Goal: Task Accomplishment & Management: Manage account settings

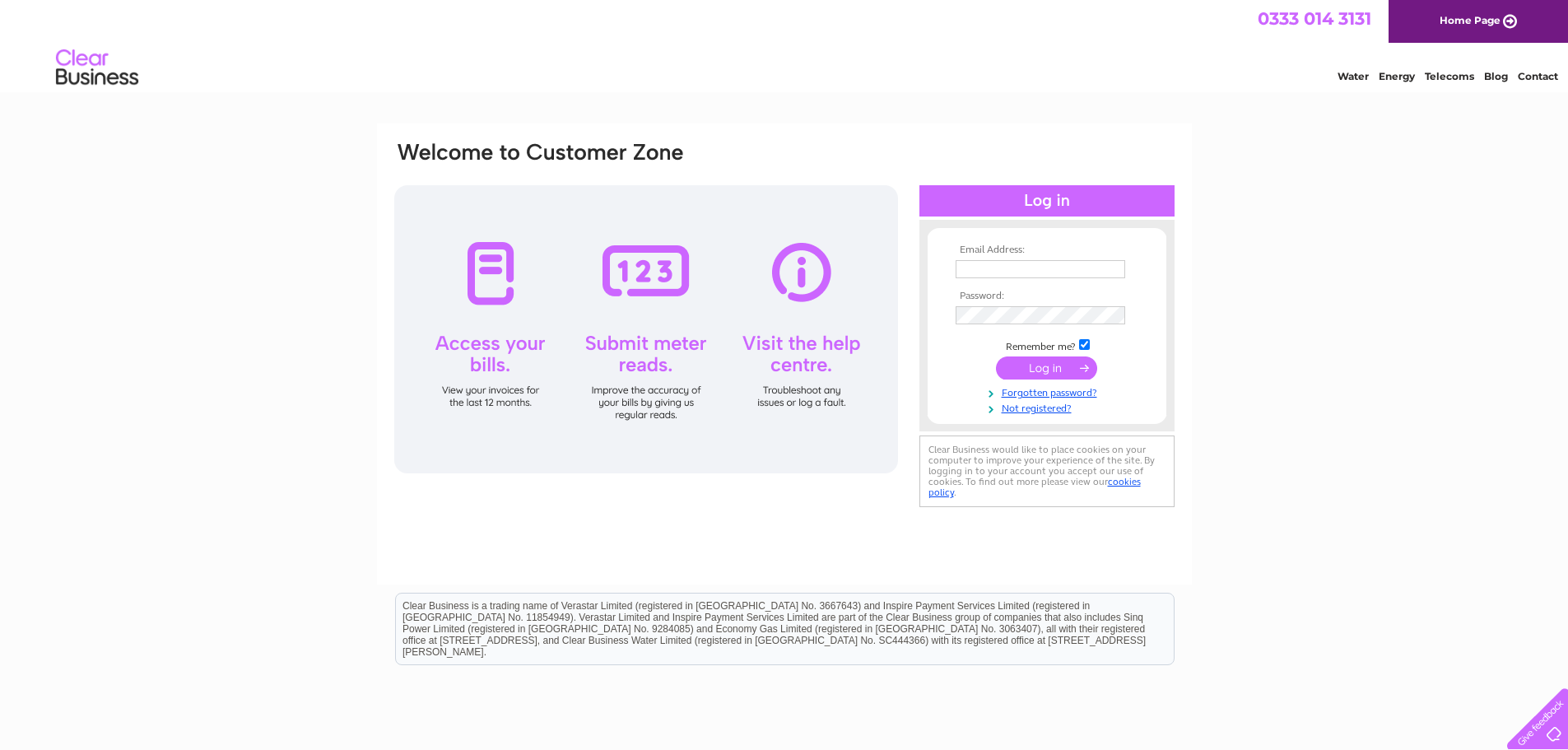
click at [1125, 264] on nordpass-icon at bounding box center [1125, 269] width 0 height 14
type input "accounts@mmgca.co.uk"
click at [1015, 367] on input "submit" at bounding box center [1046, 368] width 101 height 23
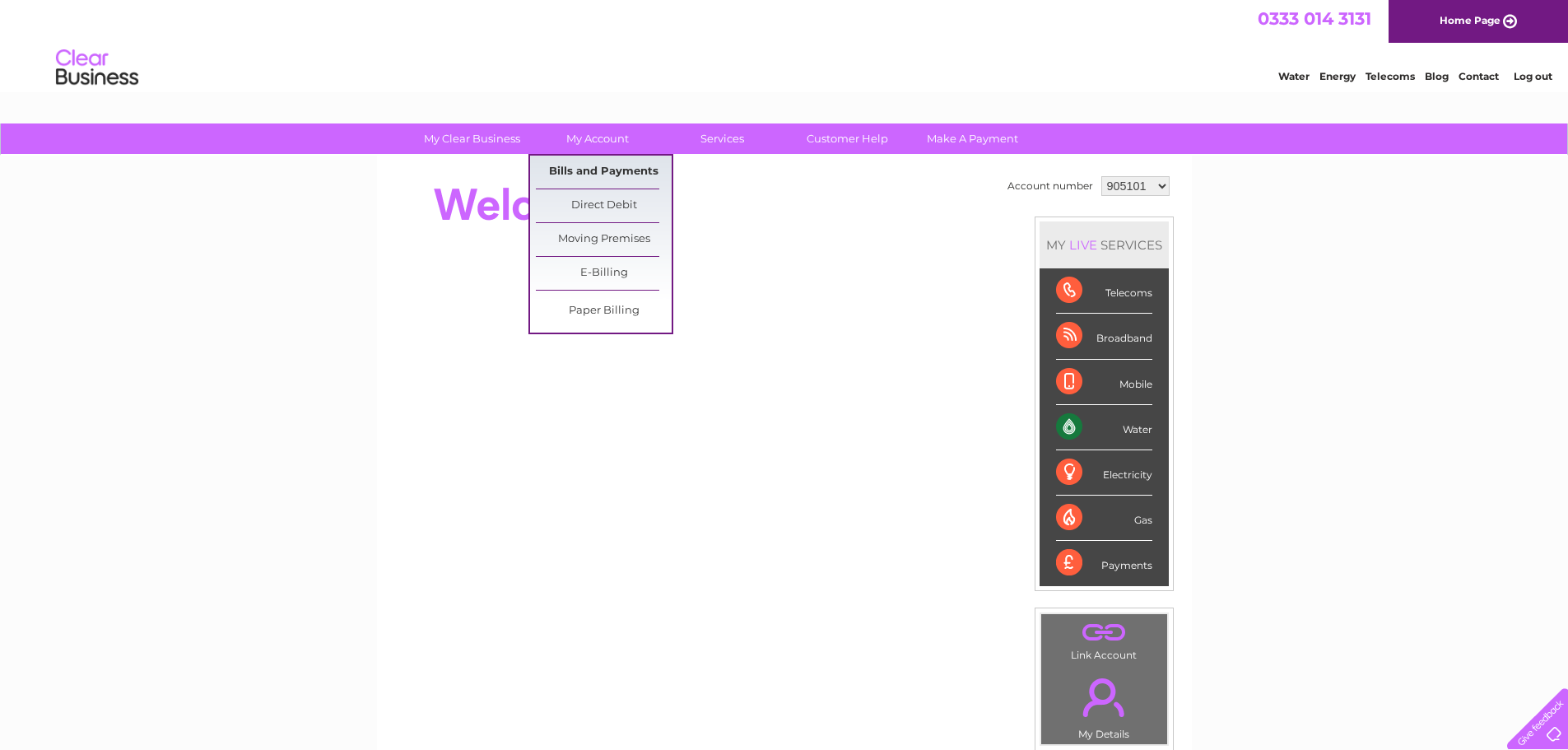
click at [578, 168] on link "Bills and Payments" at bounding box center [603, 171] width 136 height 33
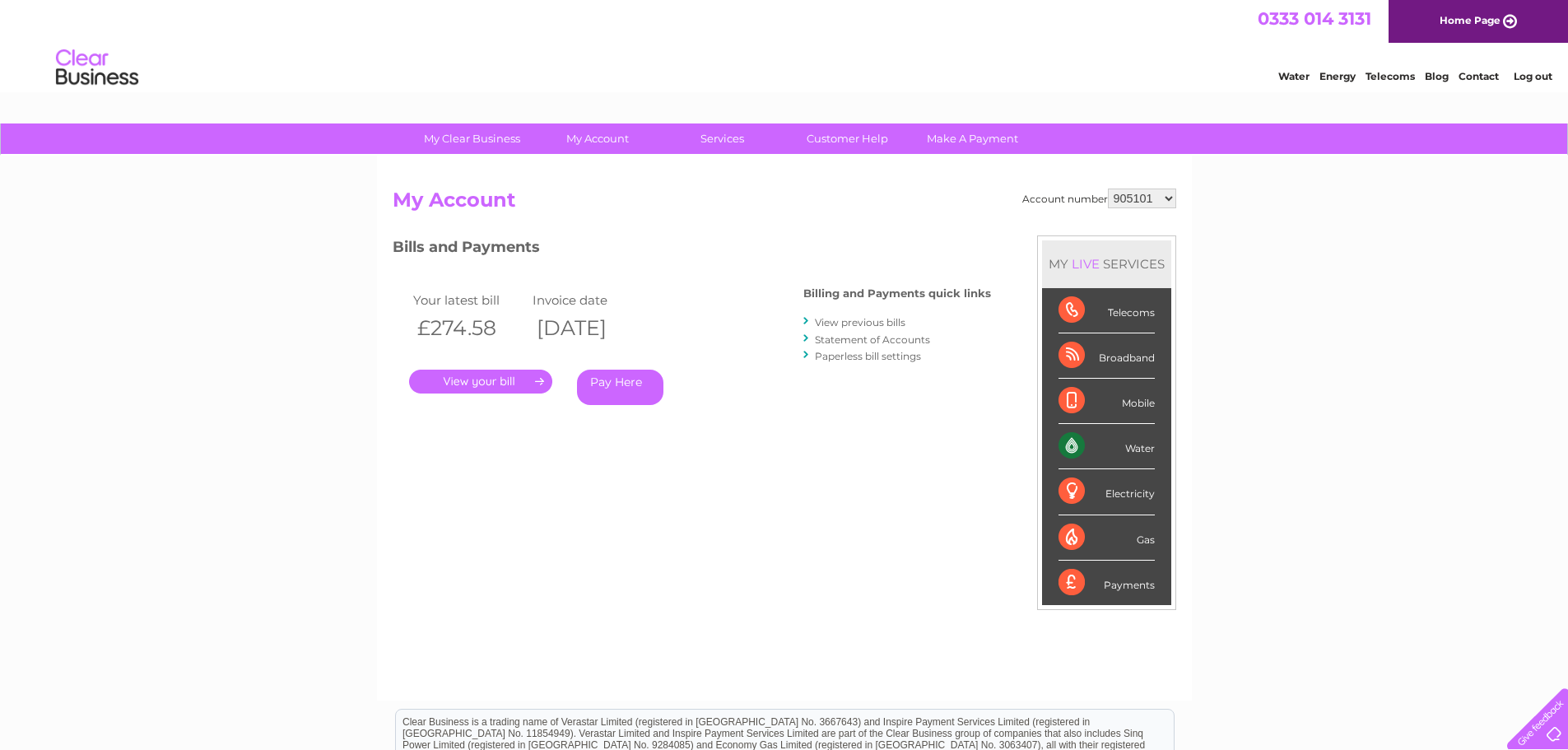
click at [515, 383] on link "." at bounding box center [480, 381] width 143 height 24
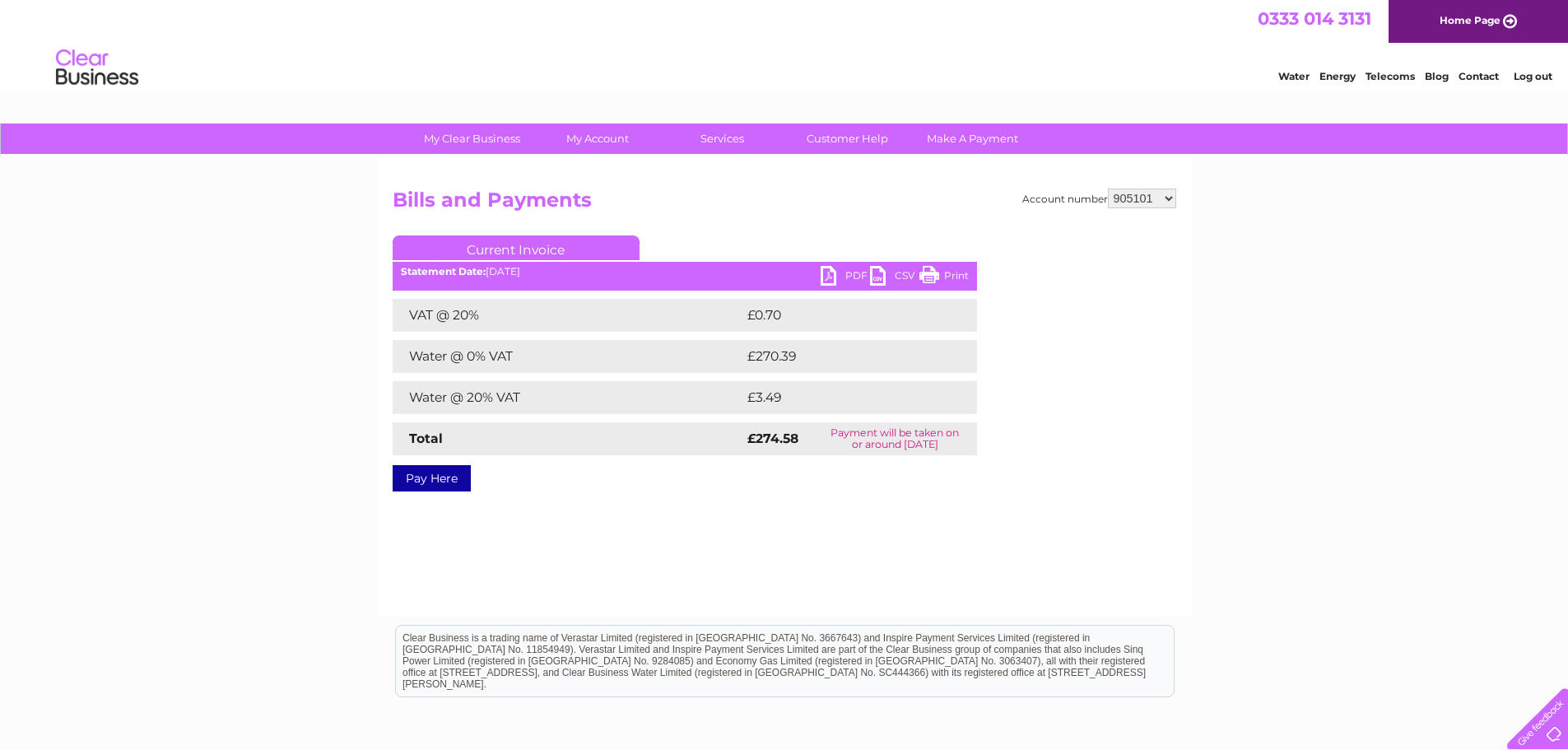
click at [847, 271] on link "PDF" at bounding box center [845, 278] width 49 height 24
click at [1170, 192] on select "905101 905102 905103 1059516 1135410" at bounding box center [1142, 198] width 69 height 20
click at [1167, 198] on select "905101 905102 905103 1059516 1135410" at bounding box center [1142, 198] width 69 height 20
select select "905102"
click at [1108, 188] on select "905101 905102 905103 1059516 1135410" at bounding box center [1142, 198] width 69 height 20
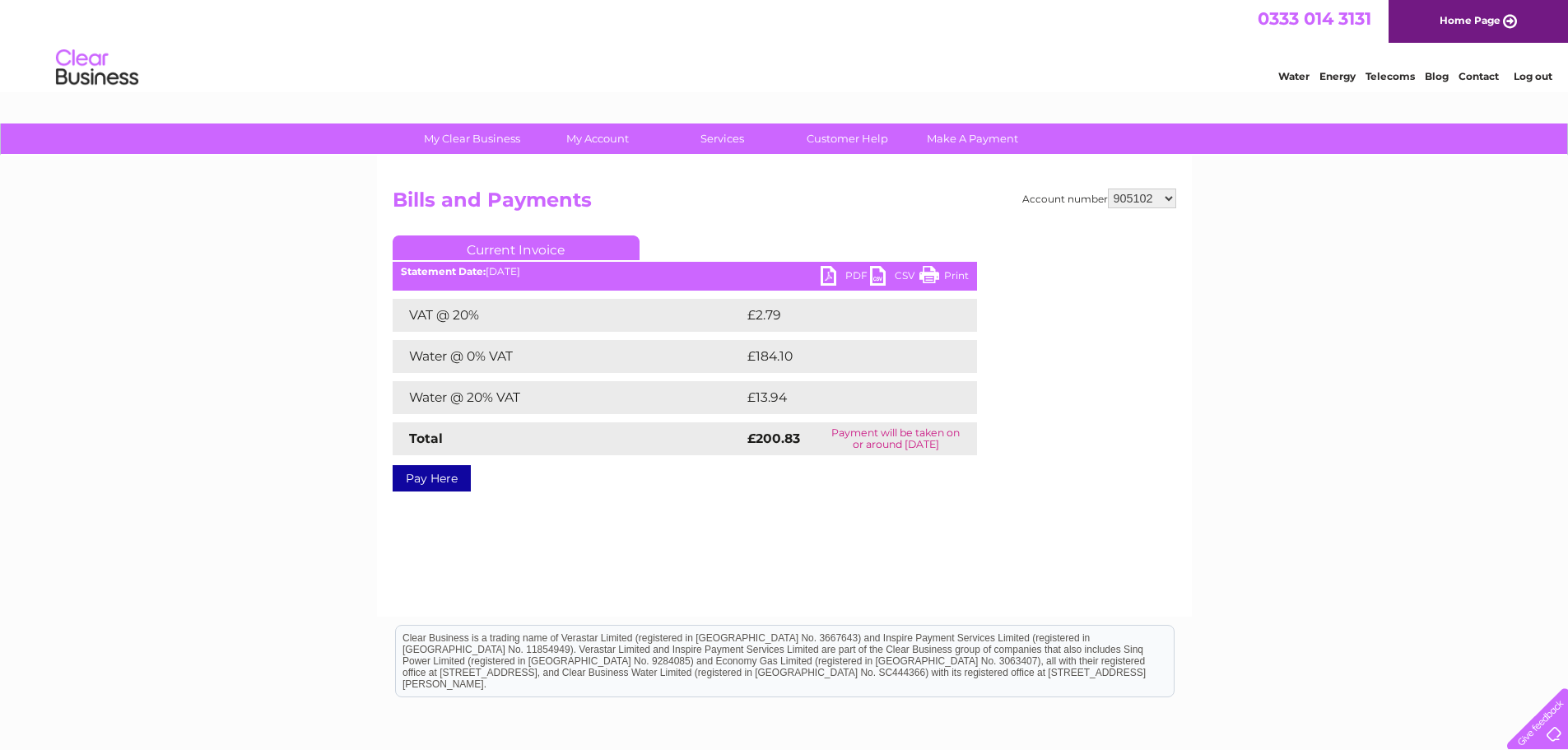
click at [844, 273] on link "PDF" at bounding box center [845, 278] width 49 height 24
drag, startPoint x: 941, startPoint y: 269, endPoint x: 1276, endPoint y: 34, distance: 409.2
click at [941, 269] on link "Print" at bounding box center [943, 278] width 49 height 24
click at [1168, 199] on select "905101 905102 905103 1059516 1135410" at bounding box center [1142, 198] width 69 height 20
select select "905103"
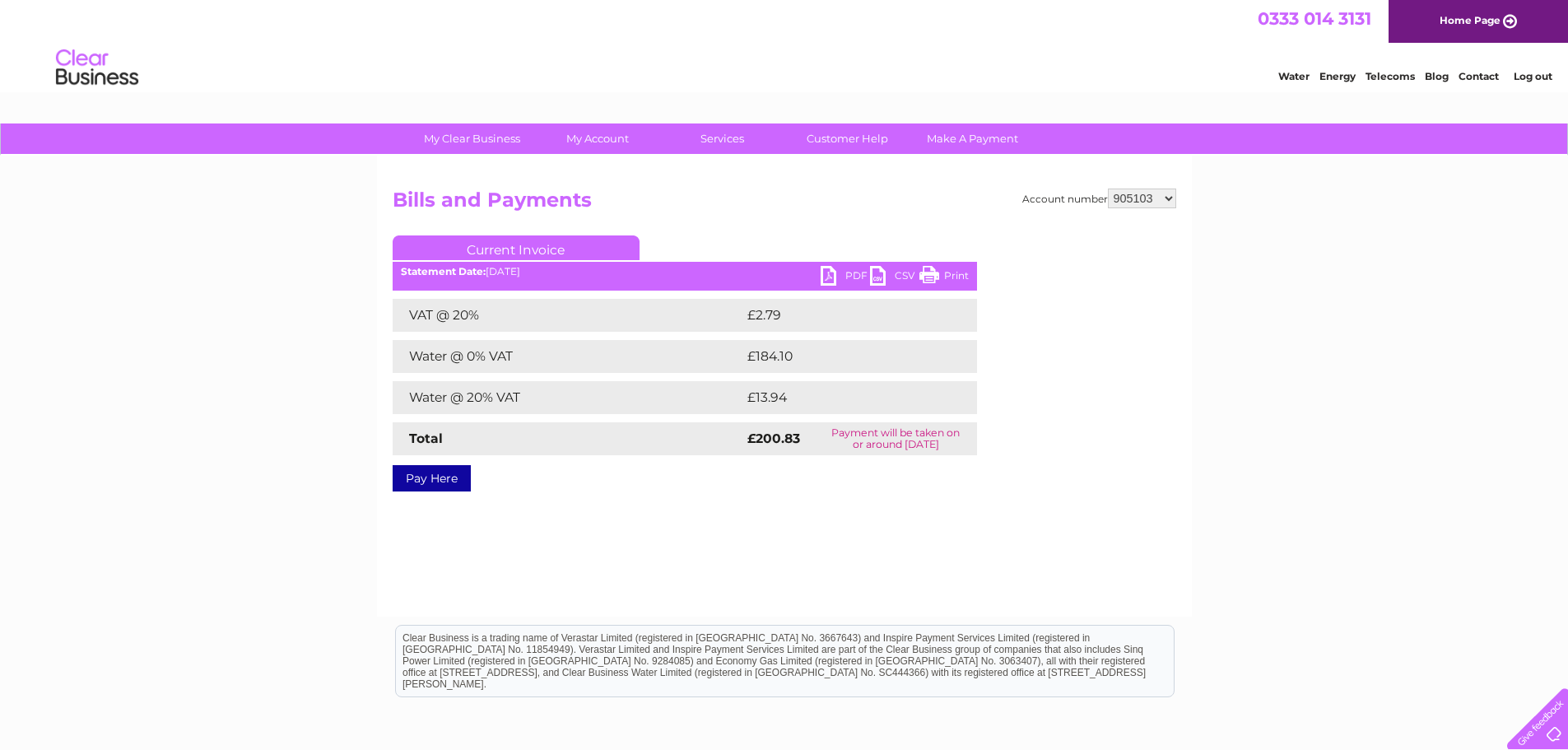
click at [1108, 188] on select "905101 905102 905103 1059516 1135410" at bounding box center [1142, 198] width 69 height 20
click at [840, 280] on link "PDF" at bounding box center [845, 278] width 49 height 24
click at [1172, 198] on select "905101 905102 905103 1059516 1135410" at bounding box center [1142, 198] width 69 height 20
select select "1059516"
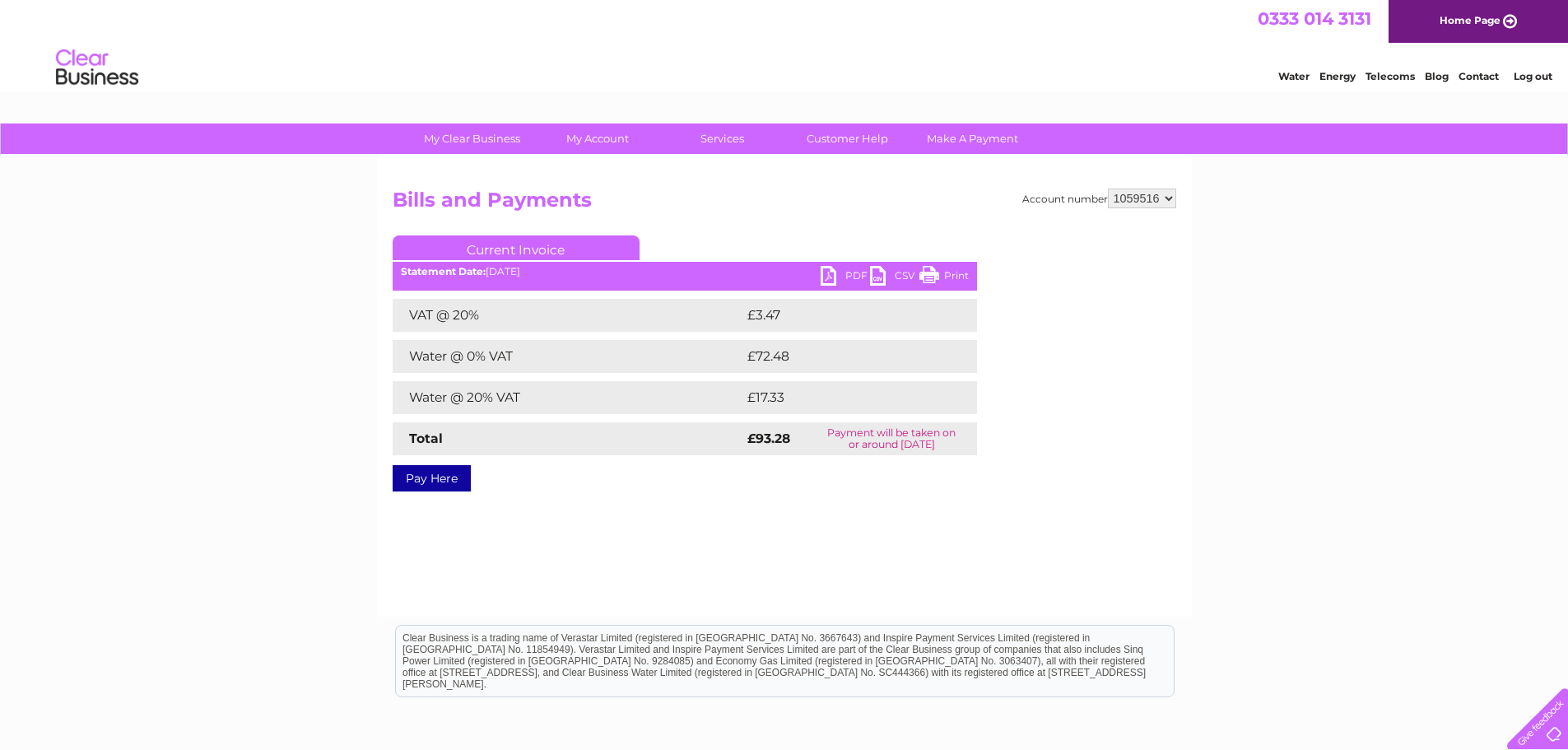
click at [1108, 188] on select "905101 905102 905103 1059516 1135410" at bounding box center [1142, 198] width 69 height 20
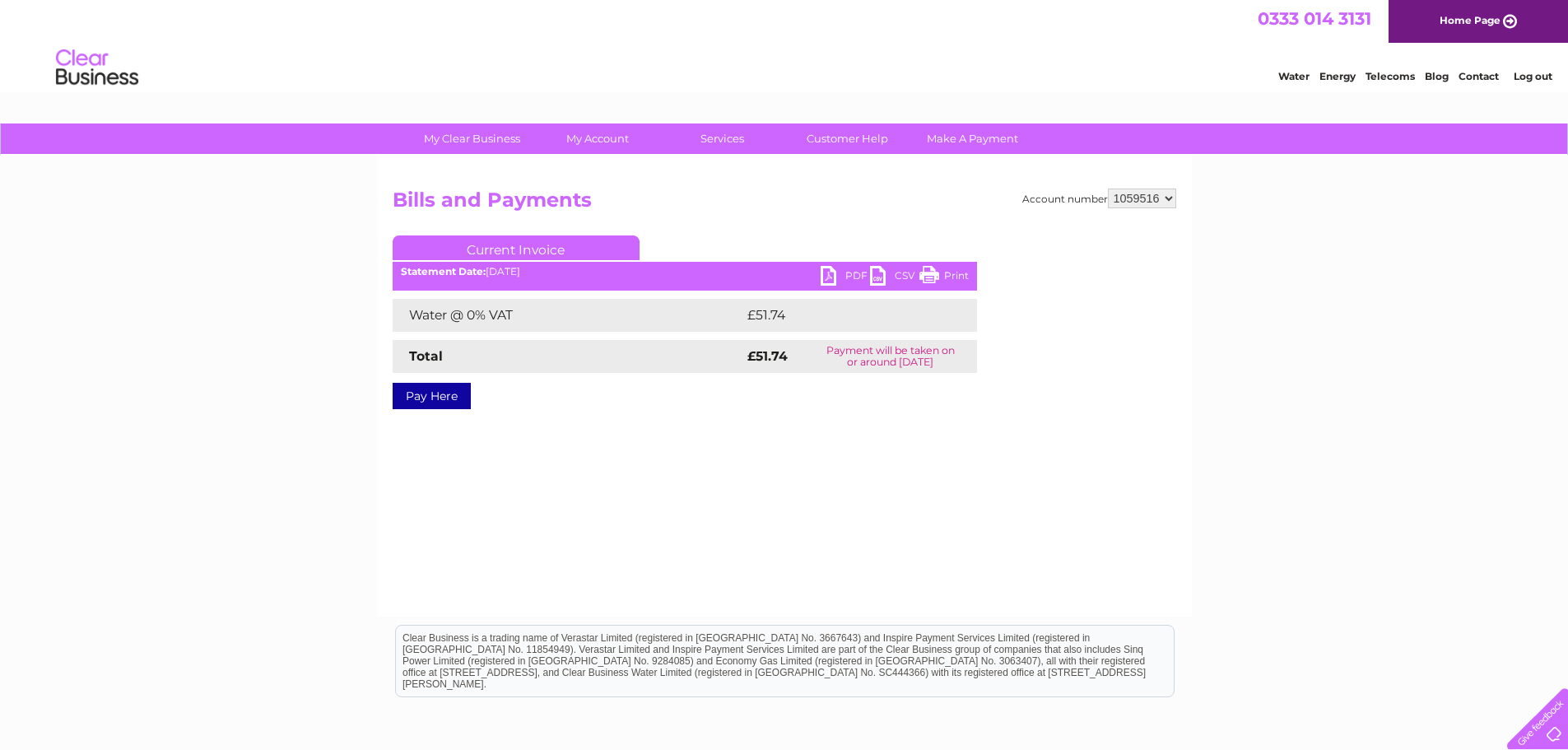
click at [850, 276] on link "PDF" at bounding box center [845, 278] width 49 height 24
click at [1166, 199] on select "905101 905102 905103 1059516 1135410" at bounding box center [1142, 198] width 69 height 20
click at [1161, 196] on select "905101 905102 905103 1059516 1135410" at bounding box center [1142, 198] width 69 height 20
select select "1135410"
click at [1108, 188] on select "905101 905102 905103 1059516 1135410" at bounding box center [1142, 198] width 69 height 20
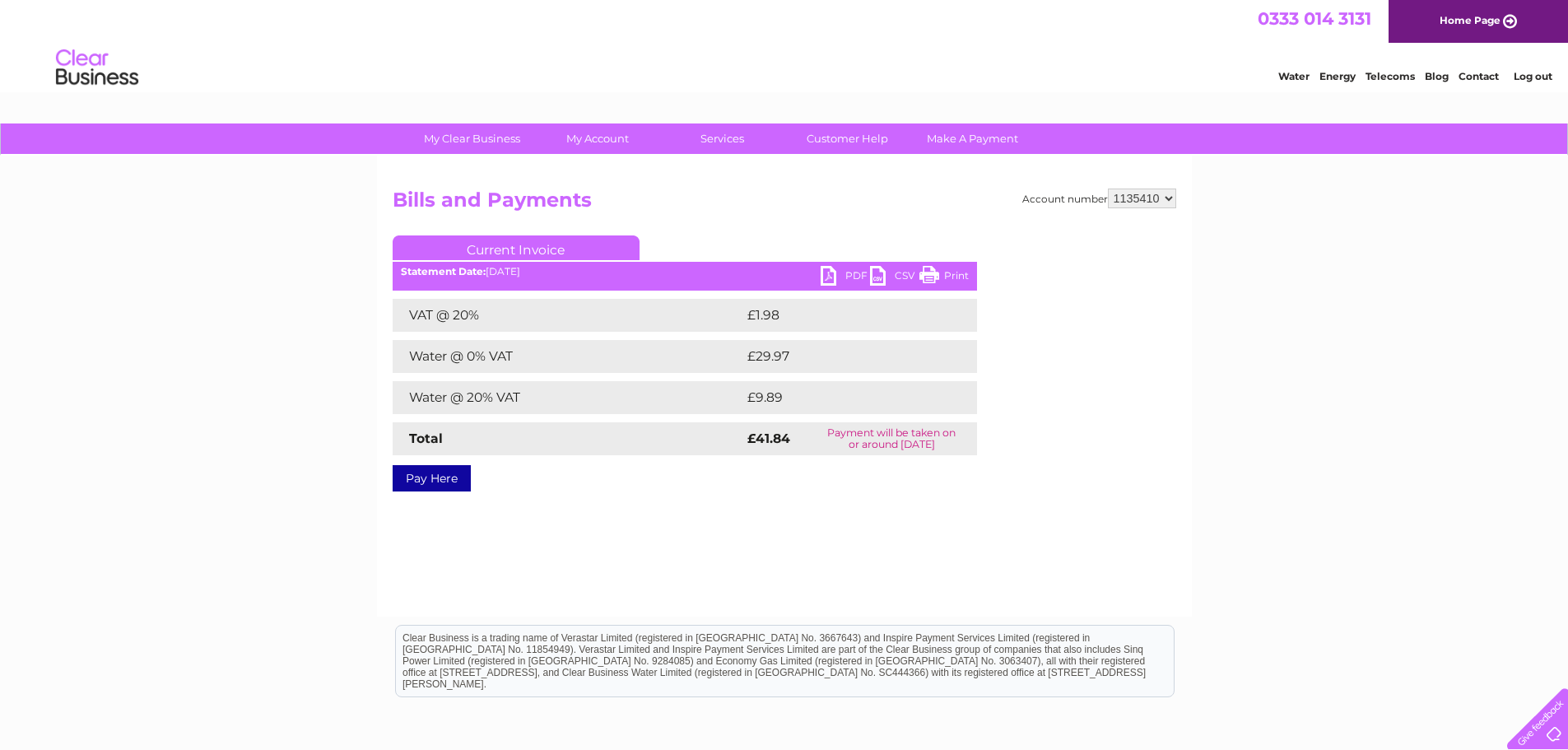
click at [859, 274] on link "PDF" at bounding box center [845, 278] width 49 height 24
click at [1404, 322] on div "My Clear Business Login Details My Details My Preferences Link Account My Accou…" at bounding box center [784, 511] width 1568 height 775
click at [1526, 79] on link "Log out" at bounding box center [1532, 76] width 38 height 12
